Goal: Information Seeking & Learning: Learn about a topic

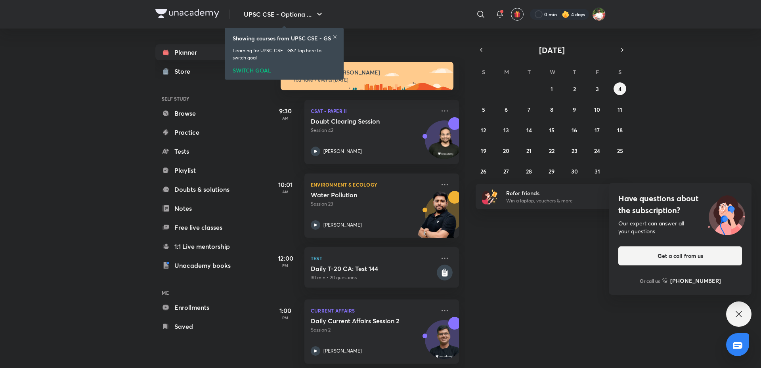
click at [704, 54] on div "[DATE] Good morning, [PERSON_NAME] You have 7 events [DATE] 9:30 AM CSAT - Pape…" at bounding box center [515, 199] width 490 height 340
click at [576, 94] on button "2" at bounding box center [574, 88] width 13 height 13
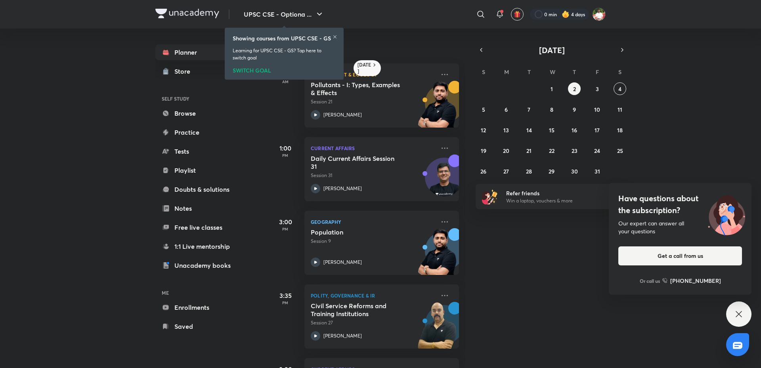
click at [334, 38] on icon at bounding box center [335, 36] width 5 height 5
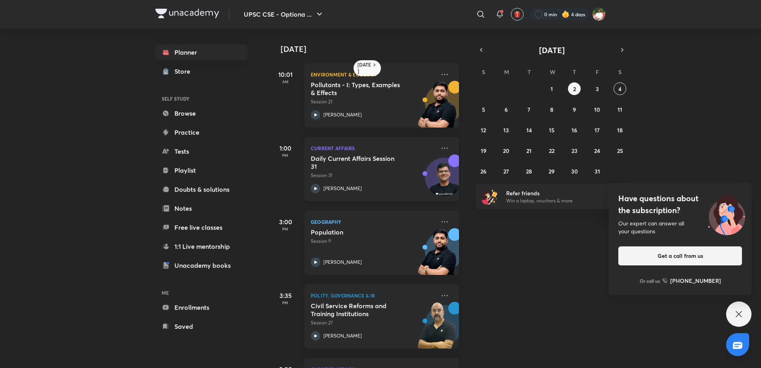
click at [379, 179] on p "Session 31" at bounding box center [373, 175] width 124 height 7
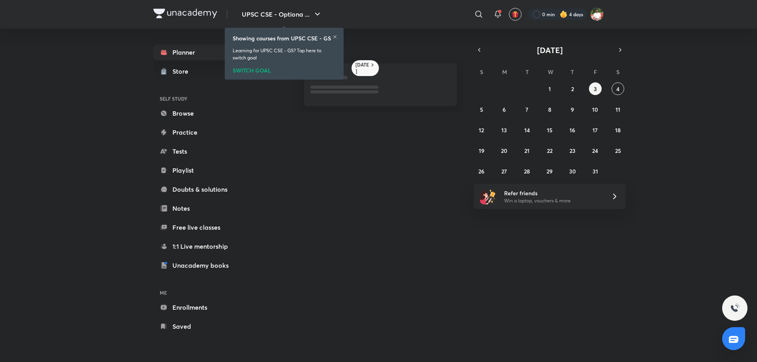
click at [335, 36] on icon at bounding box center [335, 36] width 5 height 5
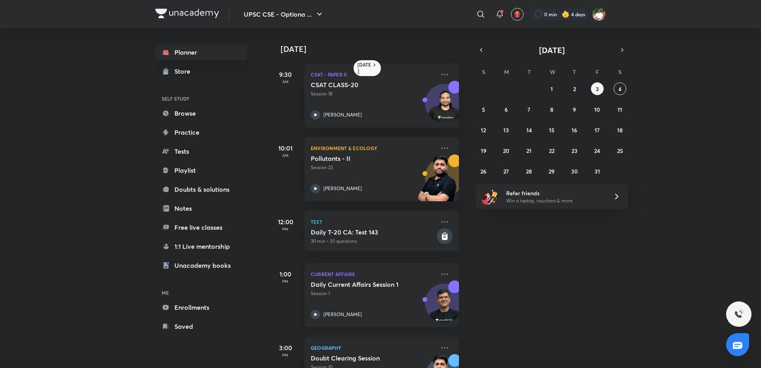
click at [355, 279] on div "Current Affairs Daily Current Affairs Session 1 Session 1 Chandramouli Choudhary" at bounding box center [381, 295] width 155 height 64
